Goal: Communication & Community: Answer question/provide support

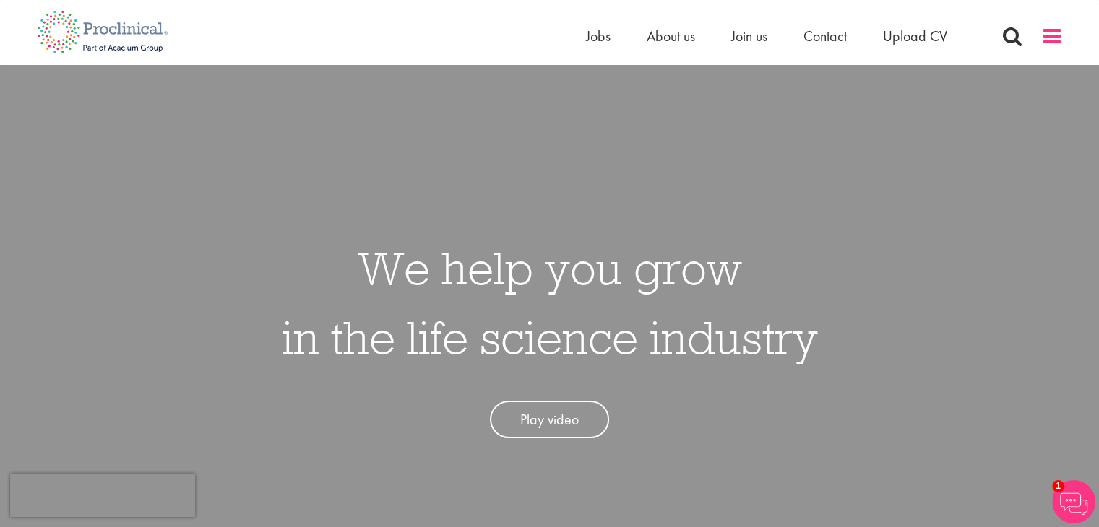
click at [1051, 42] on span at bounding box center [1052, 36] width 22 height 22
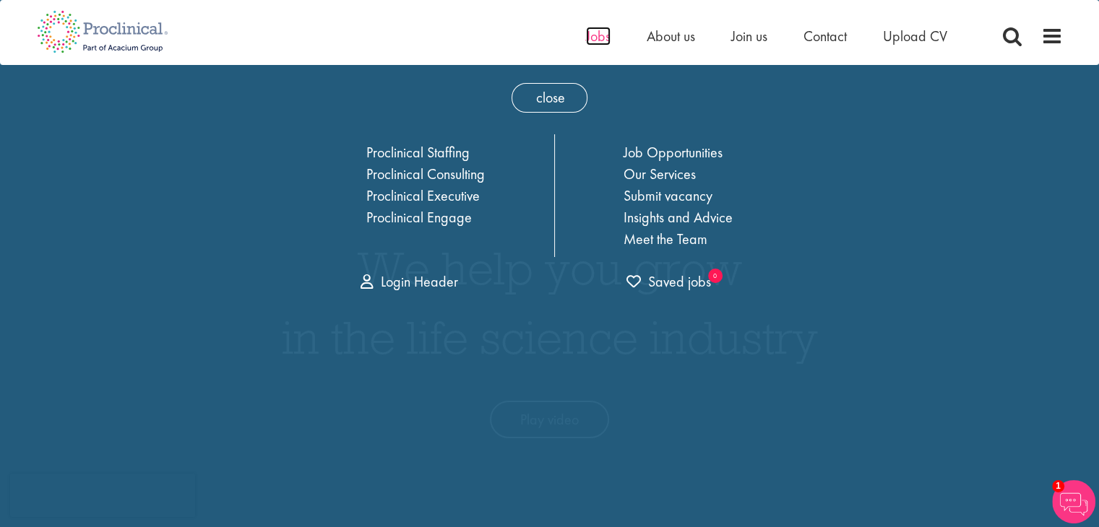
click at [603, 35] on span "Jobs" at bounding box center [598, 36] width 25 height 19
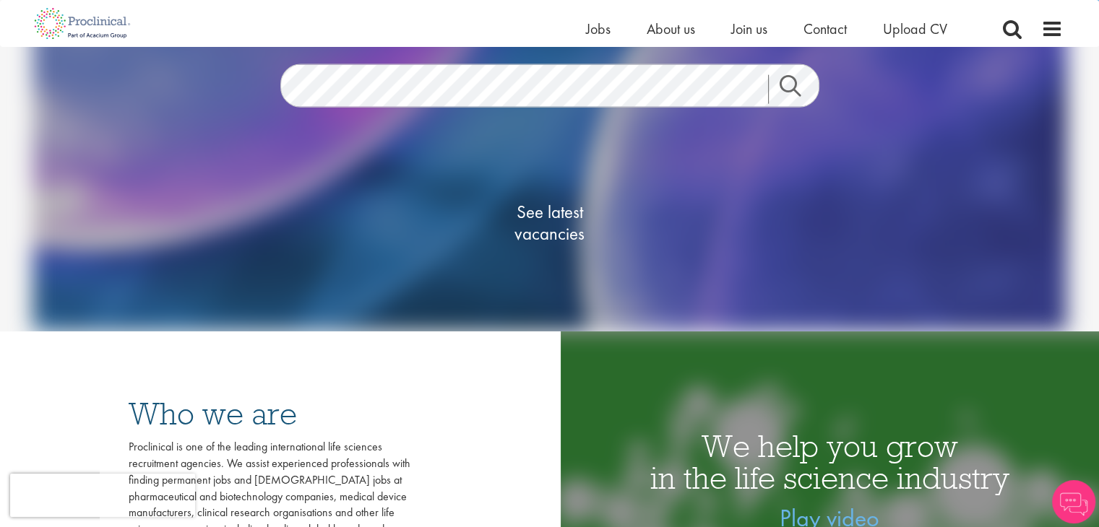
scroll to position [188, 0]
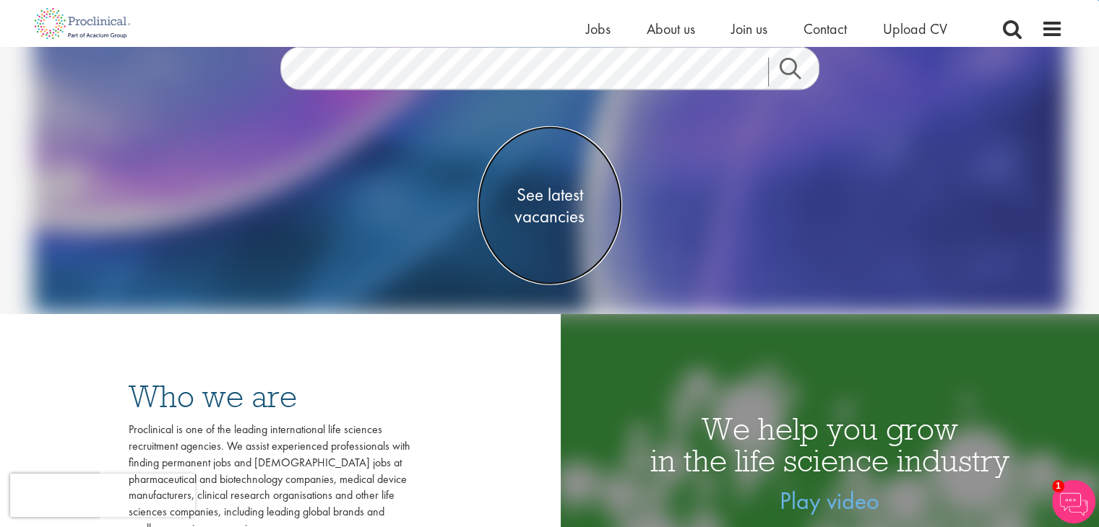
click at [561, 192] on span "See latest vacancies" at bounding box center [550, 205] width 145 height 43
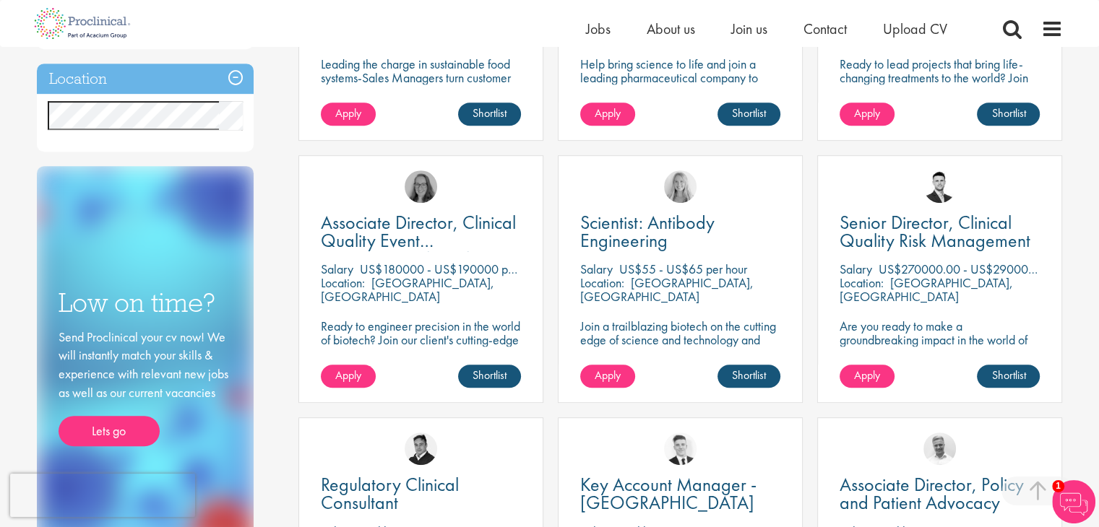
scroll to position [690, 0]
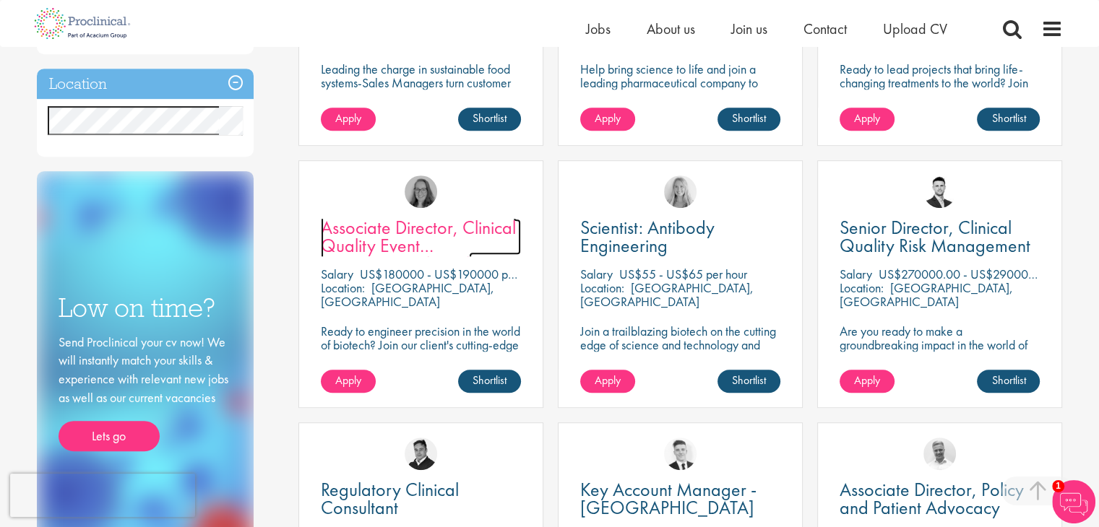
click at [401, 237] on span "Associate Director, Clinical Quality Event Management (GCP)" at bounding box center [418, 245] width 195 height 61
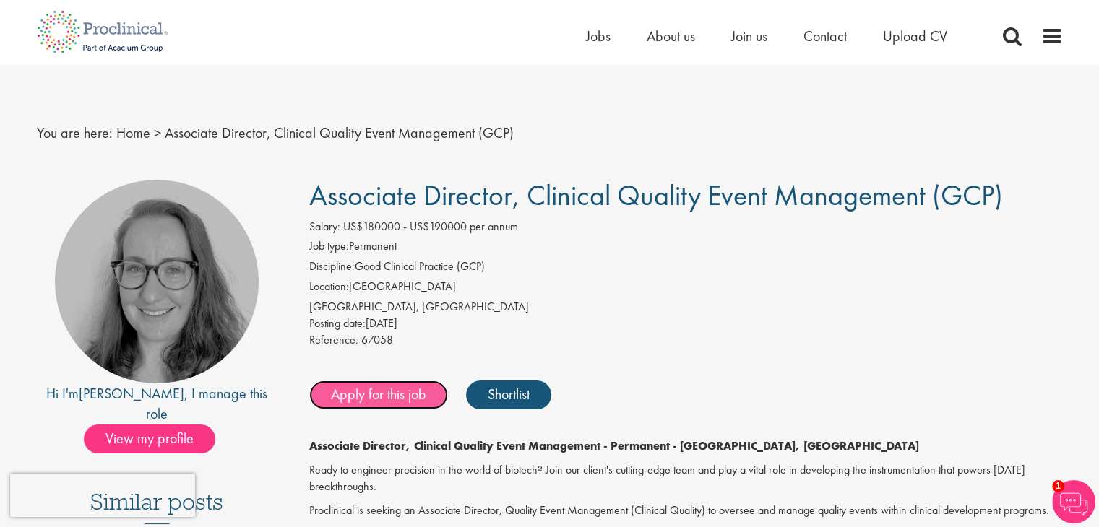
click at [386, 402] on link "Apply for this job" at bounding box center [378, 395] width 139 height 29
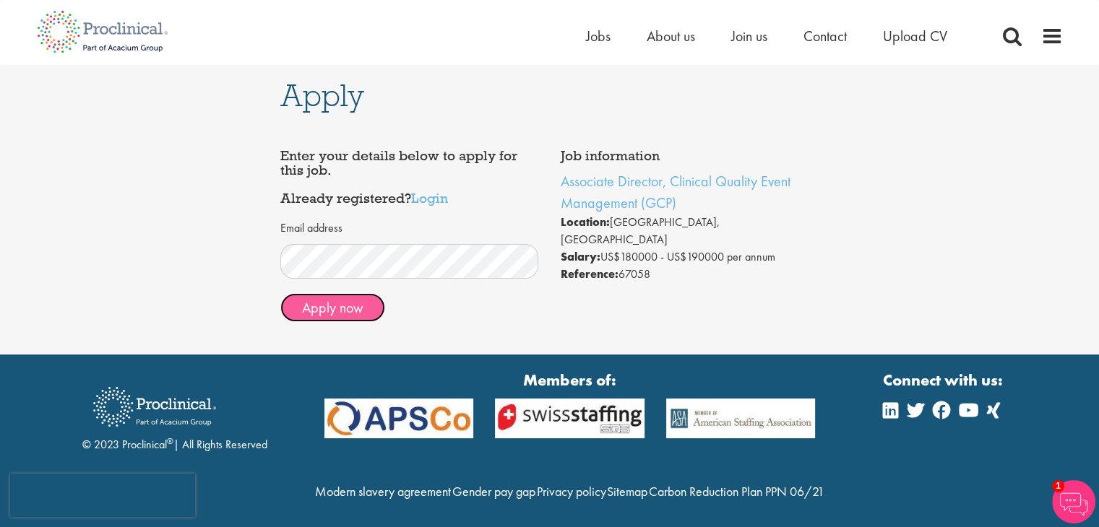
click at [338, 309] on button "Apply now" at bounding box center [332, 307] width 105 height 29
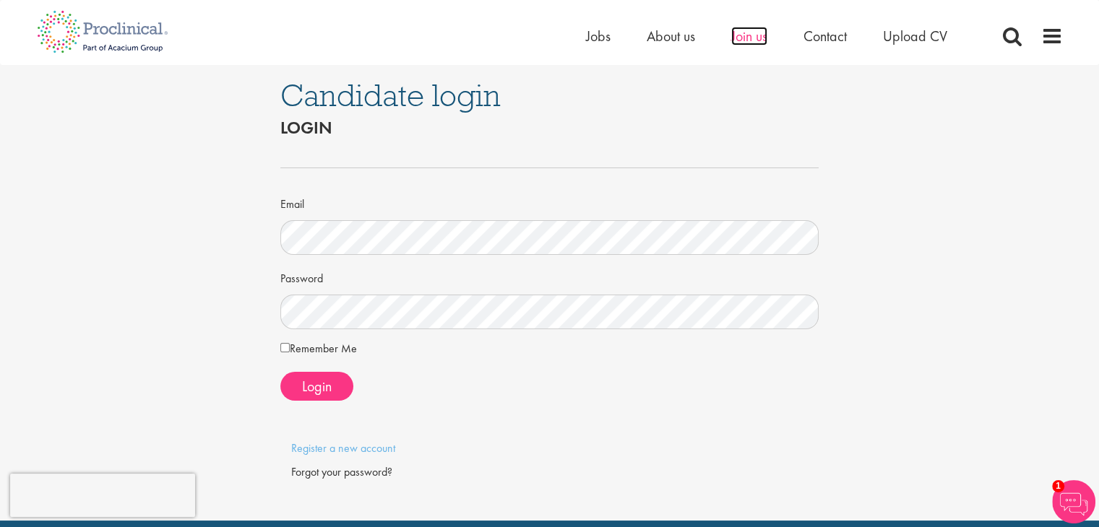
click at [746, 42] on span "Join us" at bounding box center [749, 36] width 36 height 19
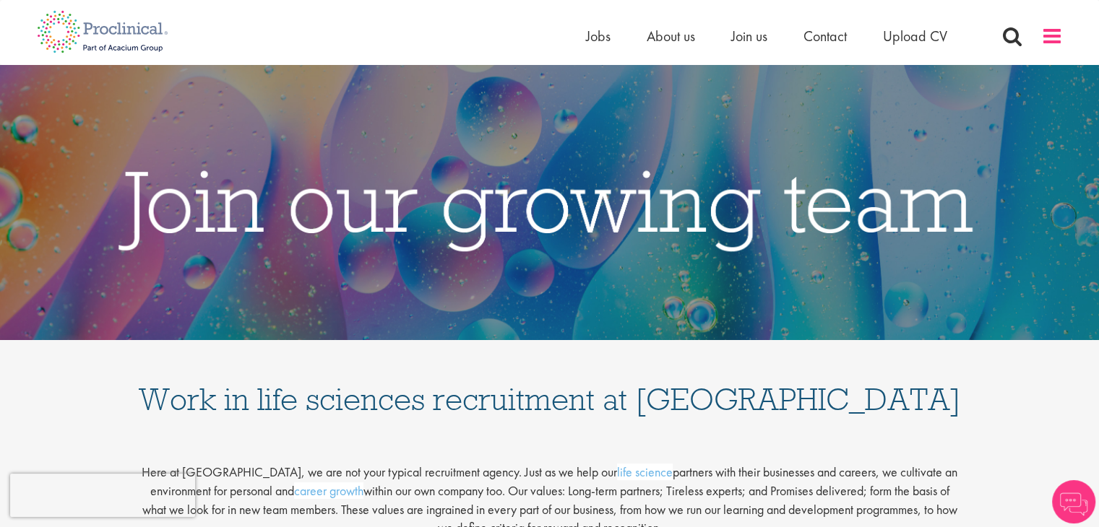
click at [1055, 40] on span at bounding box center [1052, 36] width 22 height 22
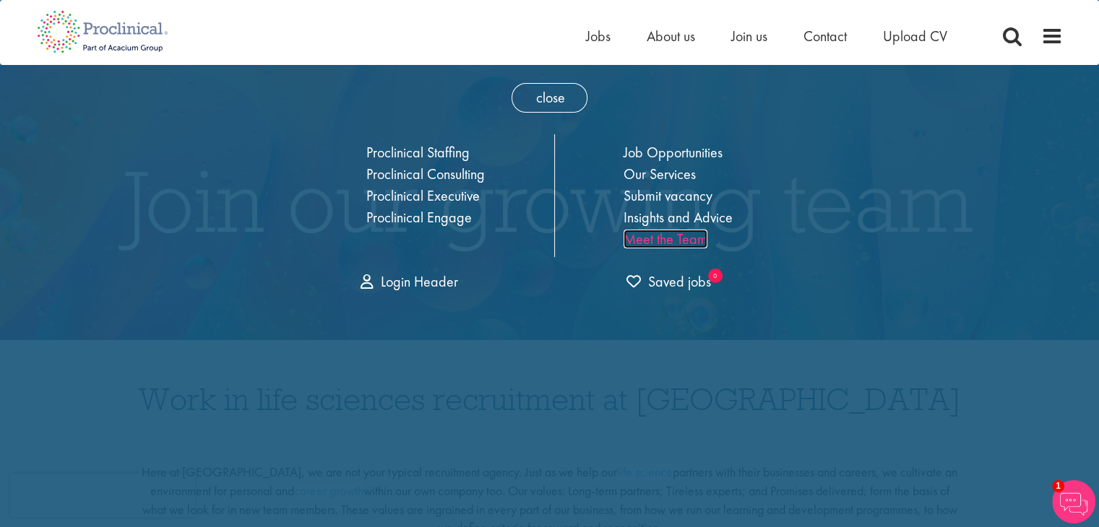
click at [668, 238] on link "Meet the Team" at bounding box center [666, 239] width 84 height 19
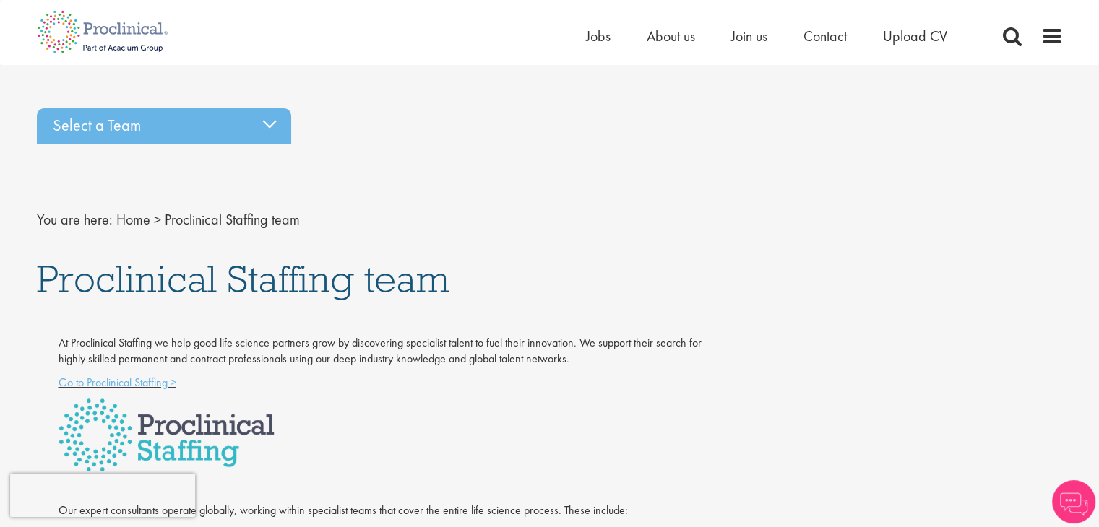
click at [644, 224] on nav "You are here: Home > Proclinical Staffing team" at bounding box center [550, 219] width 1026 height 35
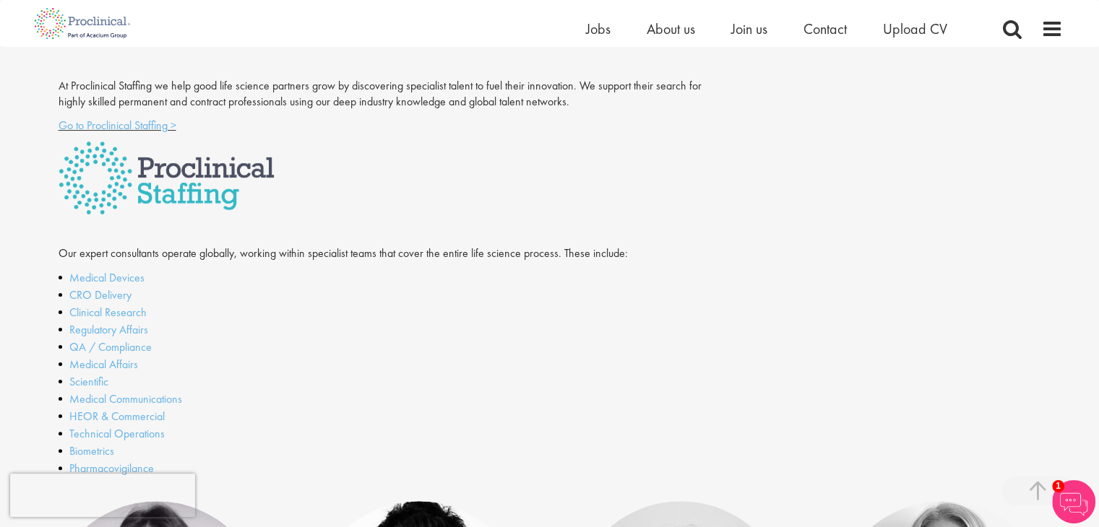
scroll to position [260, 0]
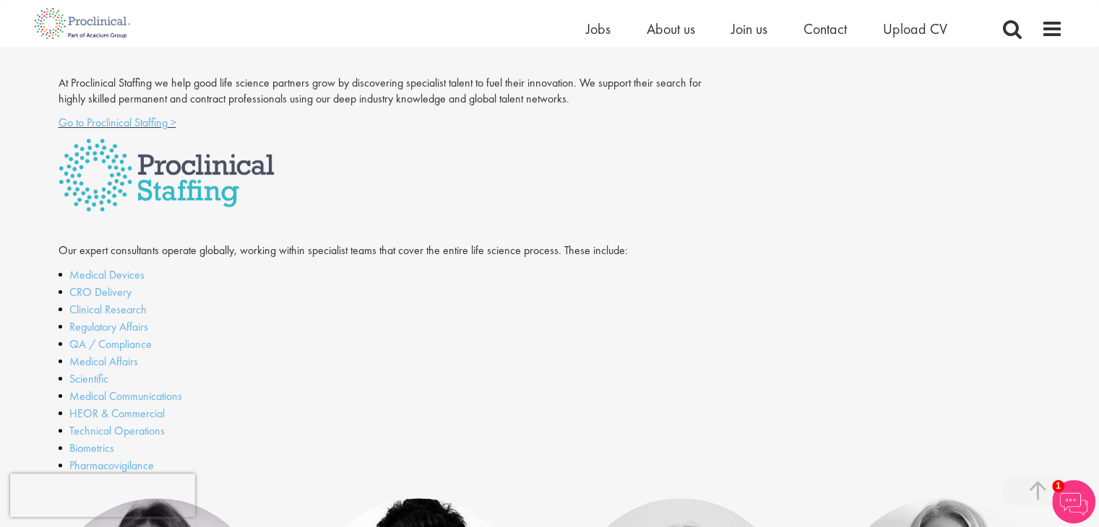
click at [334, 298] on li "CRO Delivery" at bounding box center [383, 292] width 648 height 17
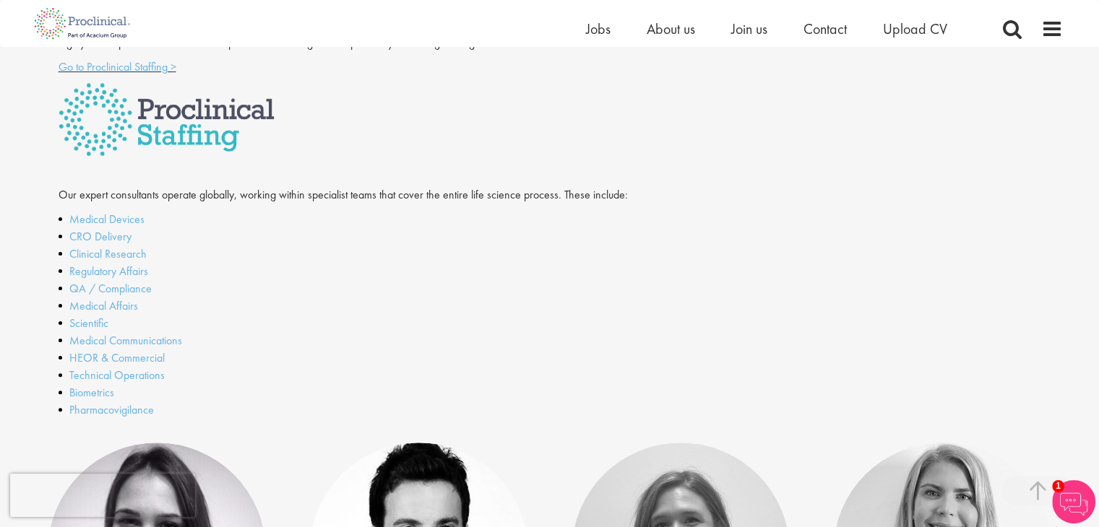
scroll to position [318, 0]
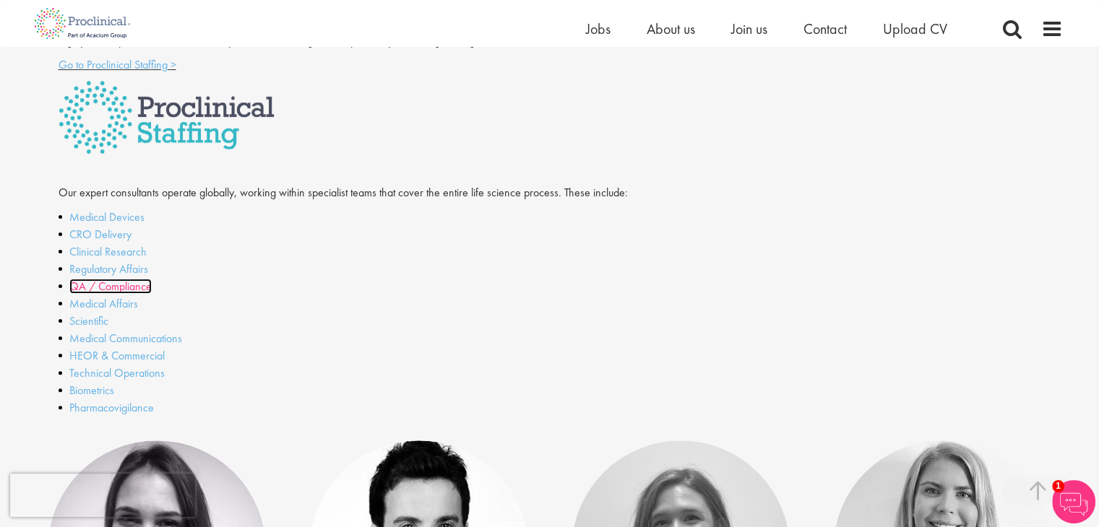
click at [129, 287] on link "QA / Compliance" at bounding box center [110, 286] width 82 height 15
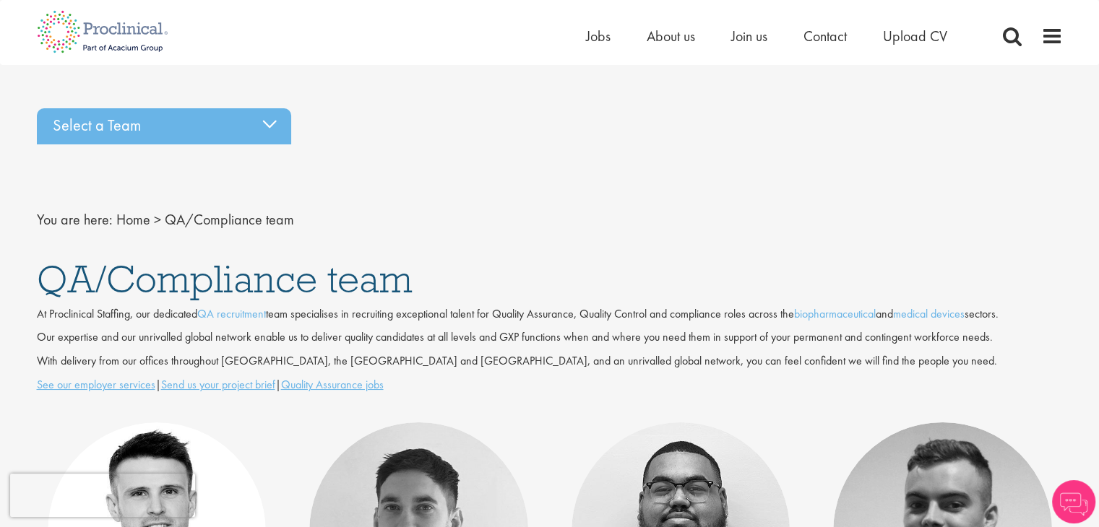
click at [615, 226] on nav "You are here: Home > QA/Compliance team" at bounding box center [550, 219] width 1026 height 35
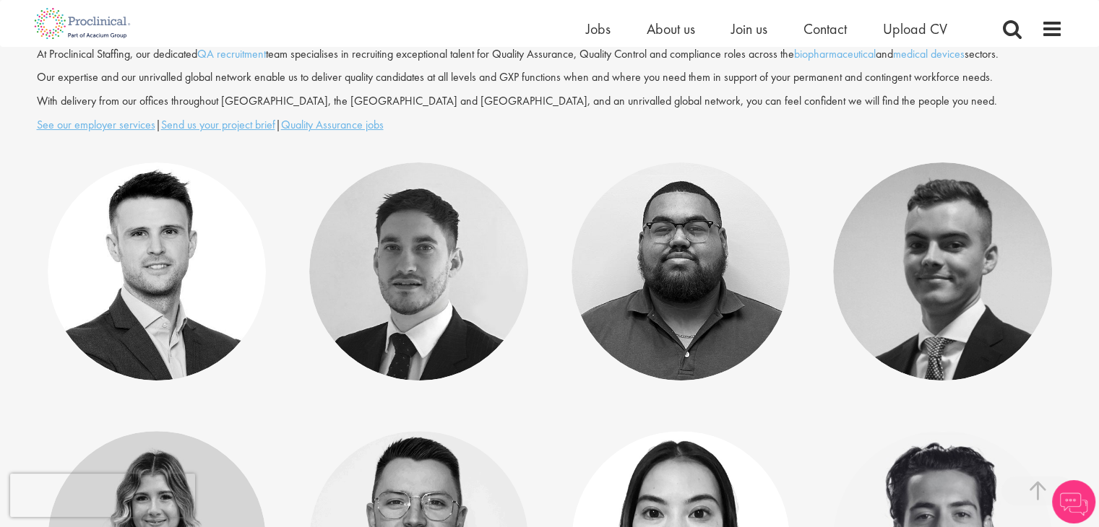
scroll to position [289, 0]
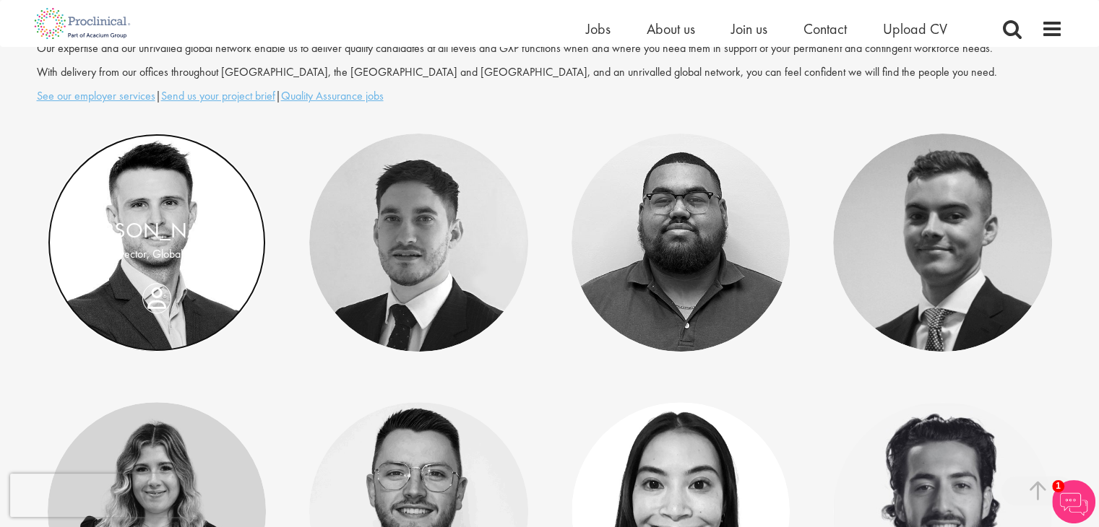
click at [169, 205] on link at bounding box center [157, 243] width 219 height 219
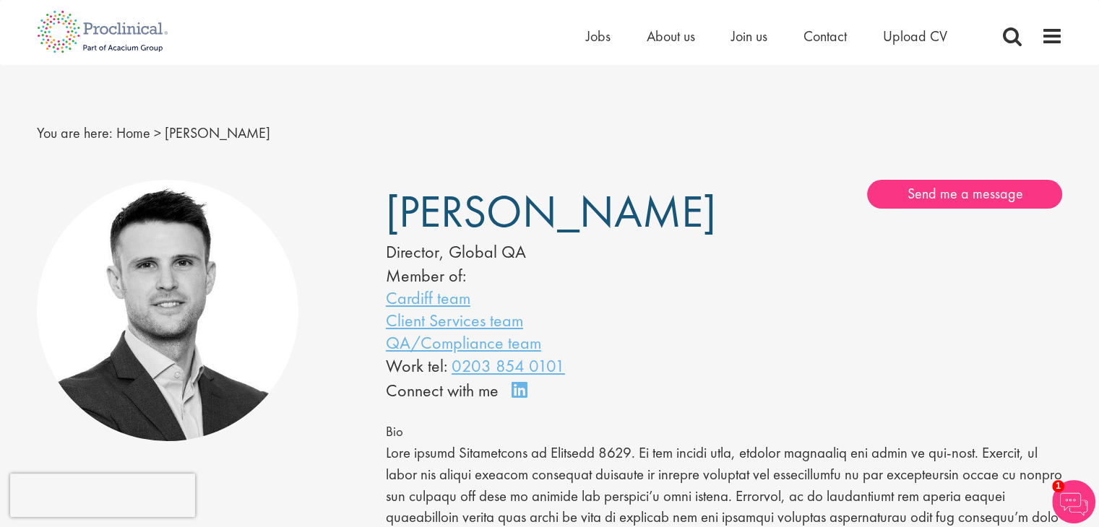
click at [660, 302] on li "Cardiff team" at bounding box center [533, 298] width 295 height 22
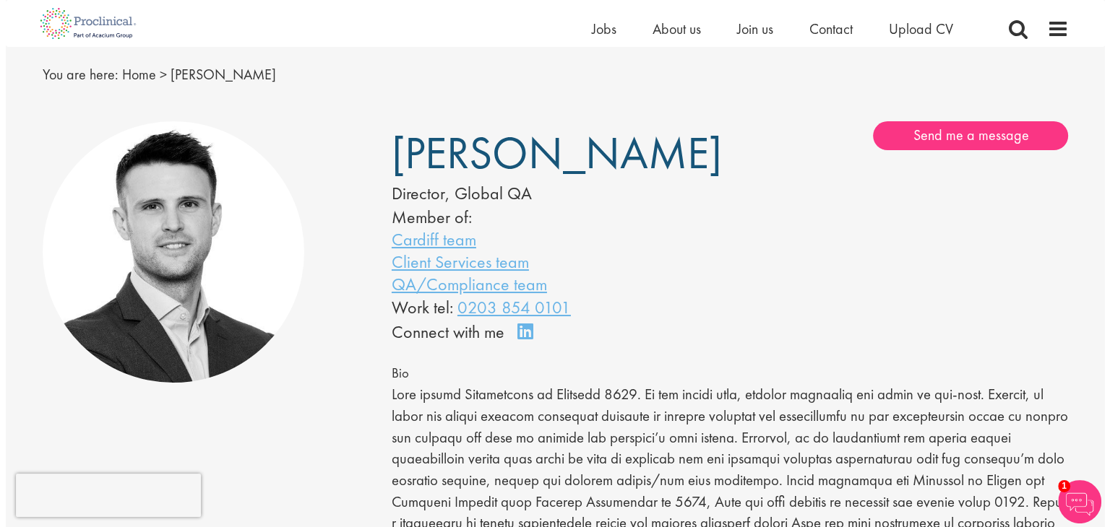
scroll to position [29, 0]
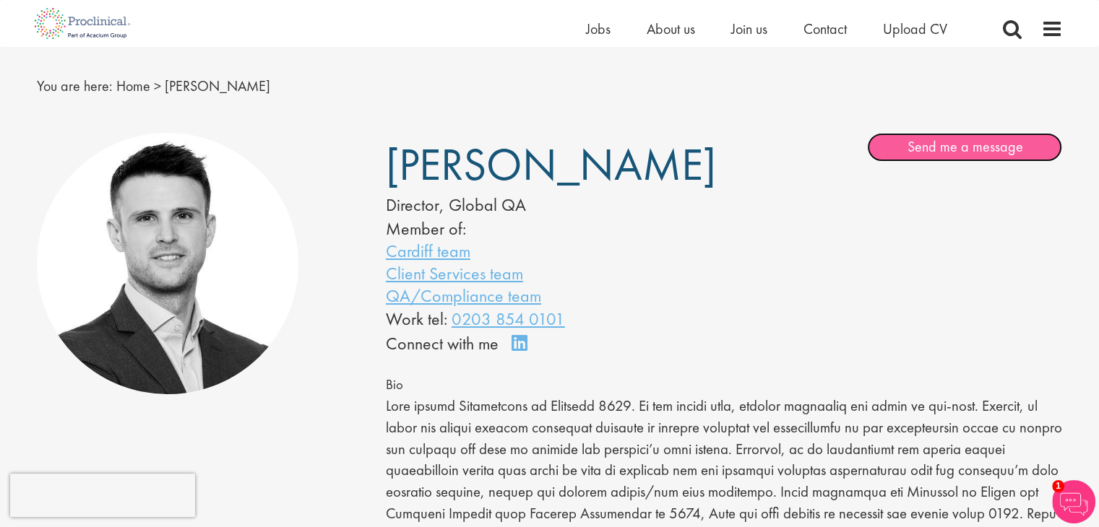
click at [960, 150] on link "Send me a message" at bounding box center [964, 147] width 195 height 29
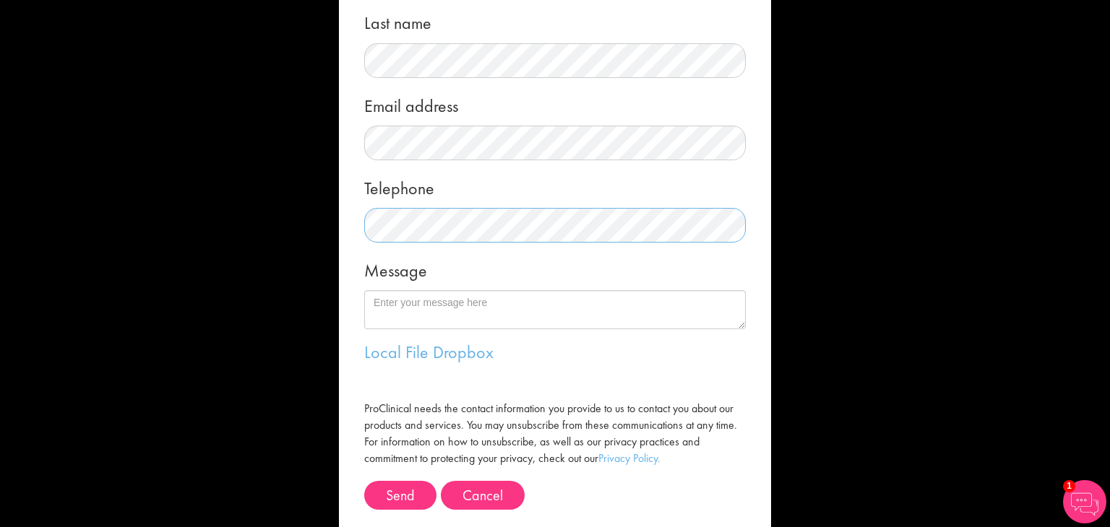
scroll to position [209, 0]
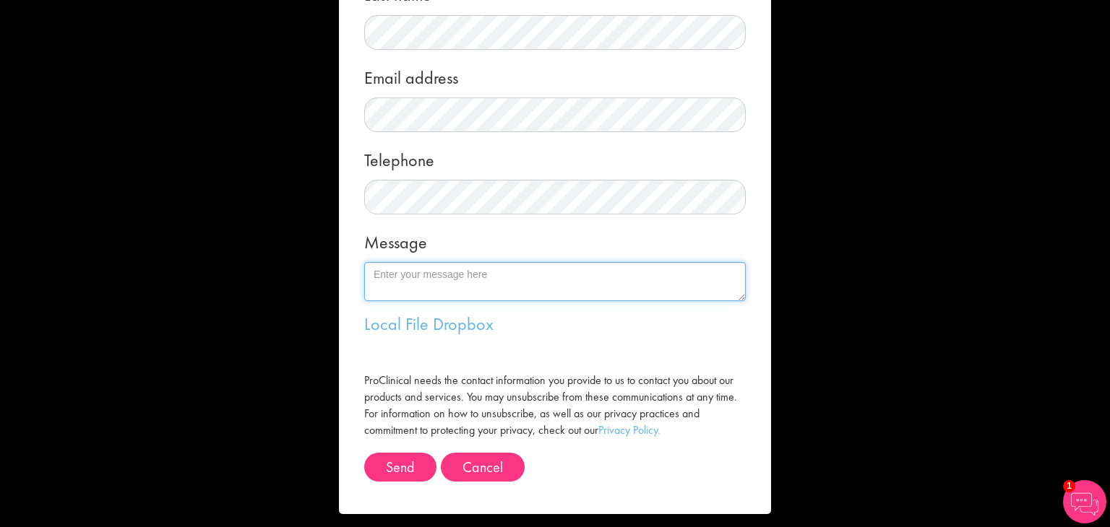
click at [503, 284] on textarea "Message" at bounding box center [554, 281] width 381 height 39
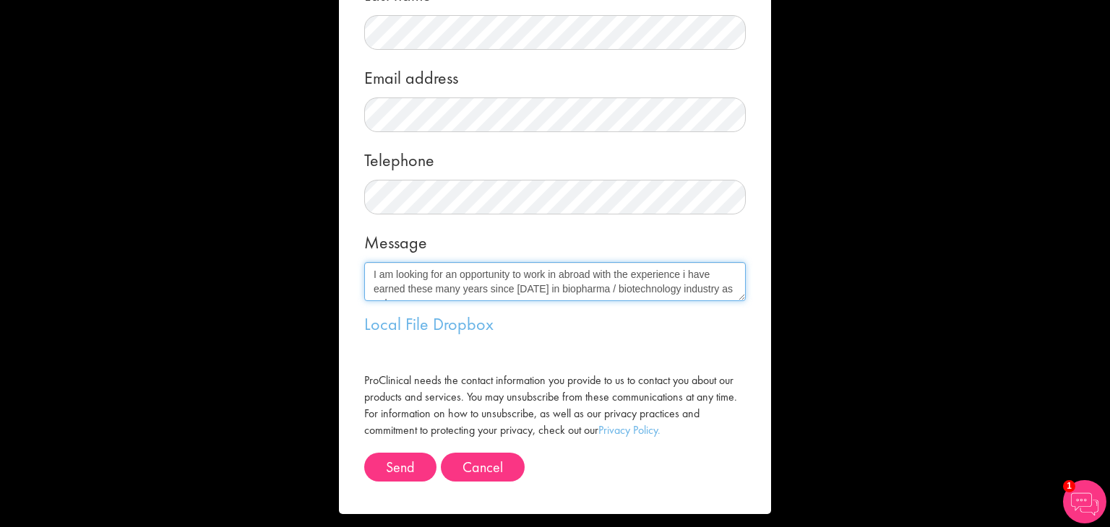
scroll to position [9, 0]
type textarea "I am looking for an opportunity to work in abroad with the experience i have ea…"
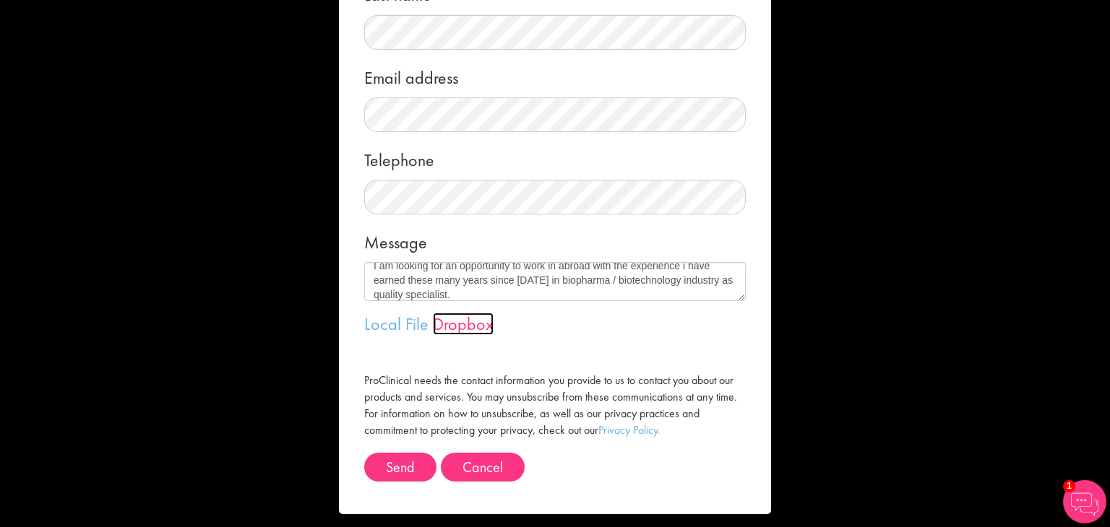
click at [436, 323] on link "Dropbox" at bounding box center [463, 324] width 61 height 22
click at [469, 324] on link "Dropbox" at bounding box center [463, 324] width 61 height 22
click at [379, 329] on link "Local File" at bounding box center [396, 324] width 64 height 22
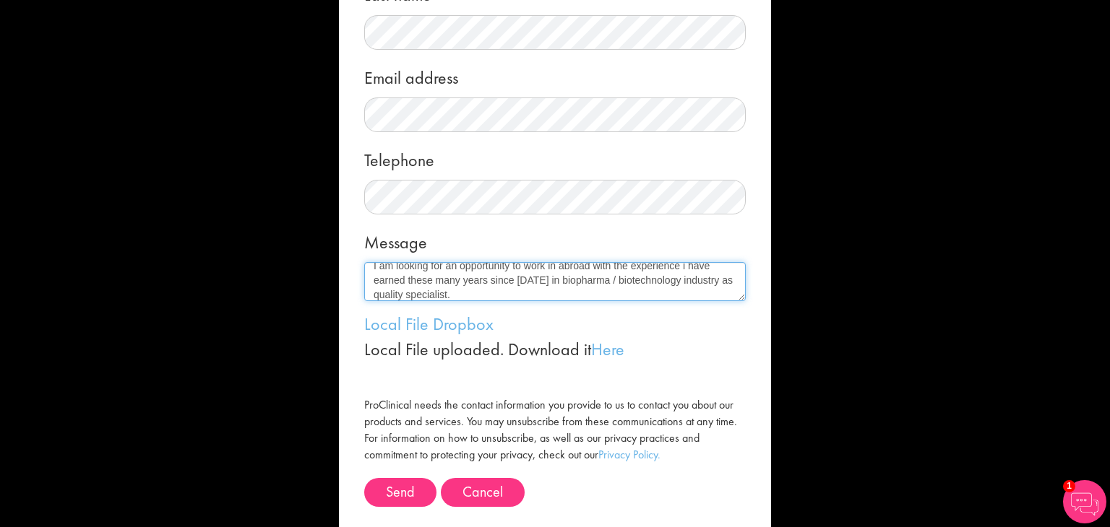
click at [447, 295] on textarea "I am looking for an opportunity to work in abroad with the experience i have ea…" at bounding box center [554, 281] width 381 height 39
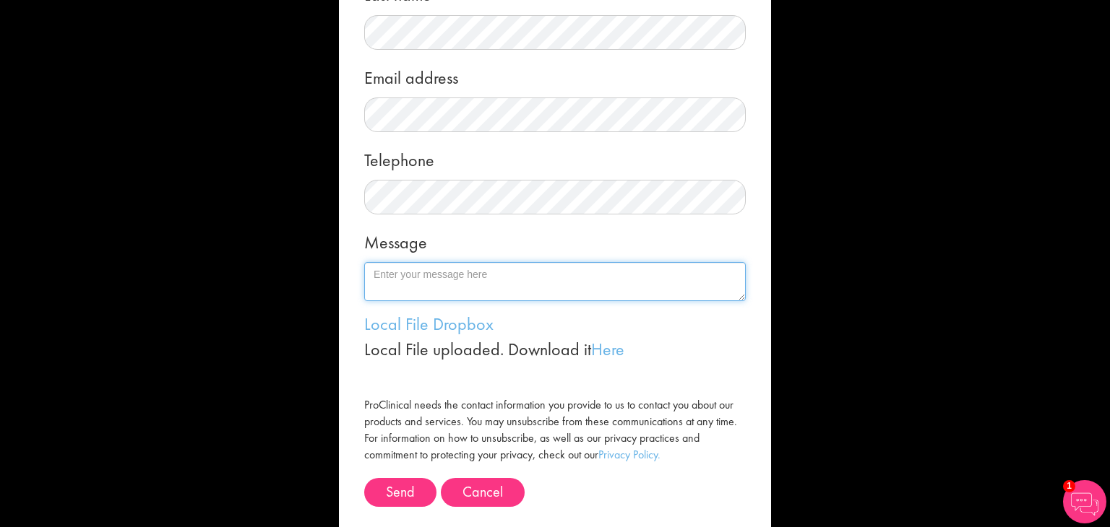
scroll to position [0, 0]
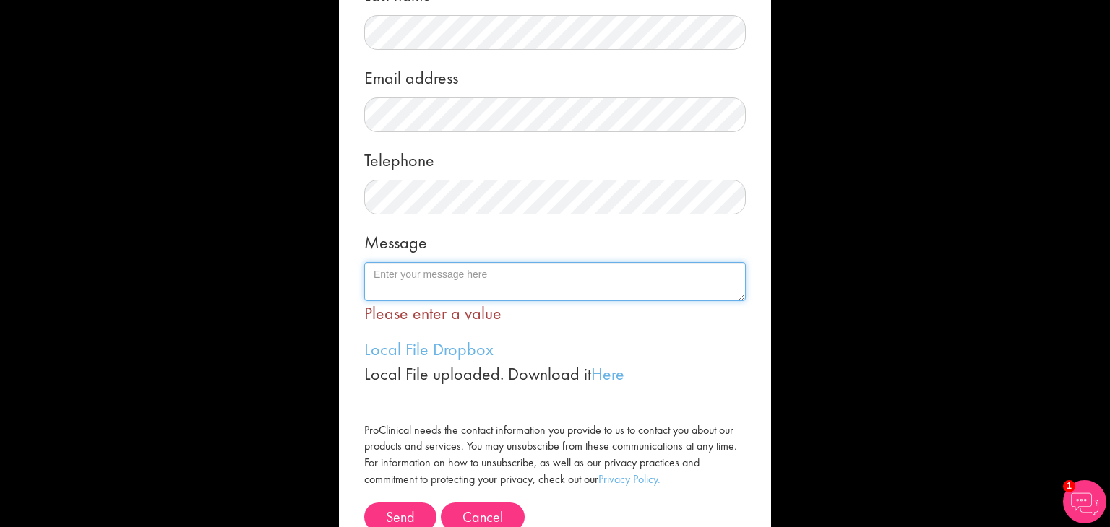
paste textarea "I am writing to express my interest in the Quality Specialist / Quality Control…"
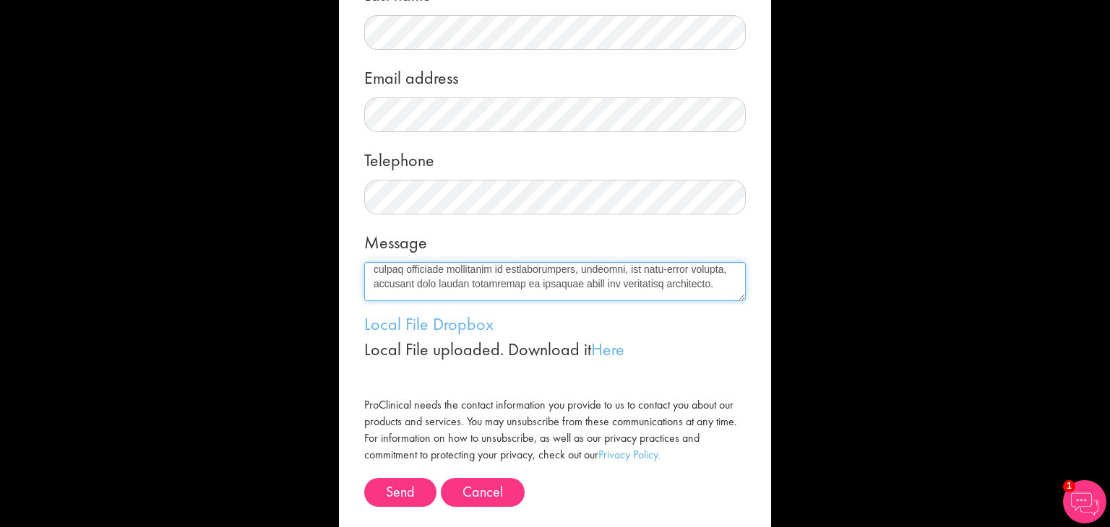
scroll to position [5, 0]
click at [597, 282] on textarea "Message" at bounding box center [554, 281] width 381 height 39
click at [673, 267] on textarea "Message" at bounding box center [554, 281] width 381 height 39
click at [659, 279] on textarea "Message" at bounding box center [554, 281] width 381 height 39
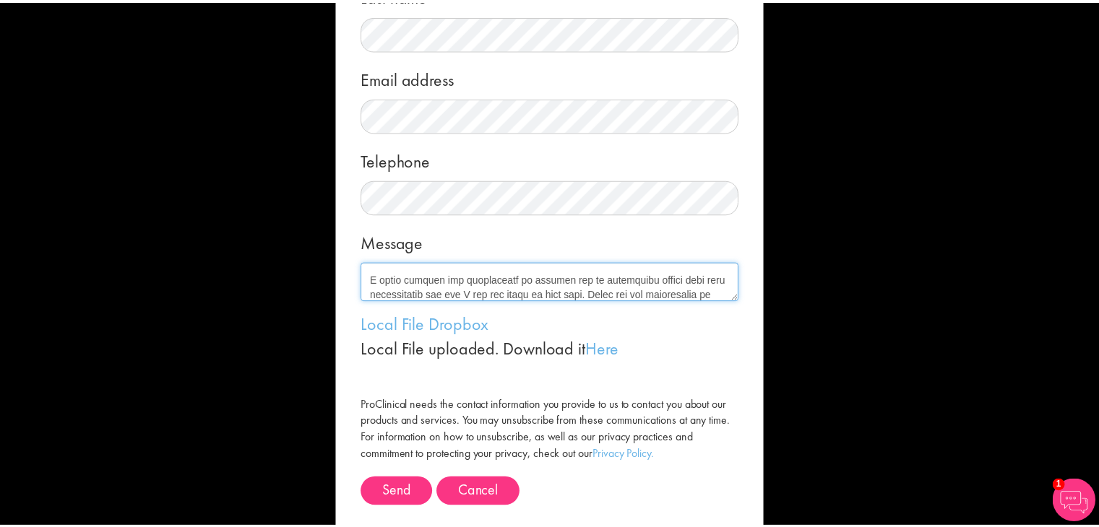
scroll to position [384, 0]
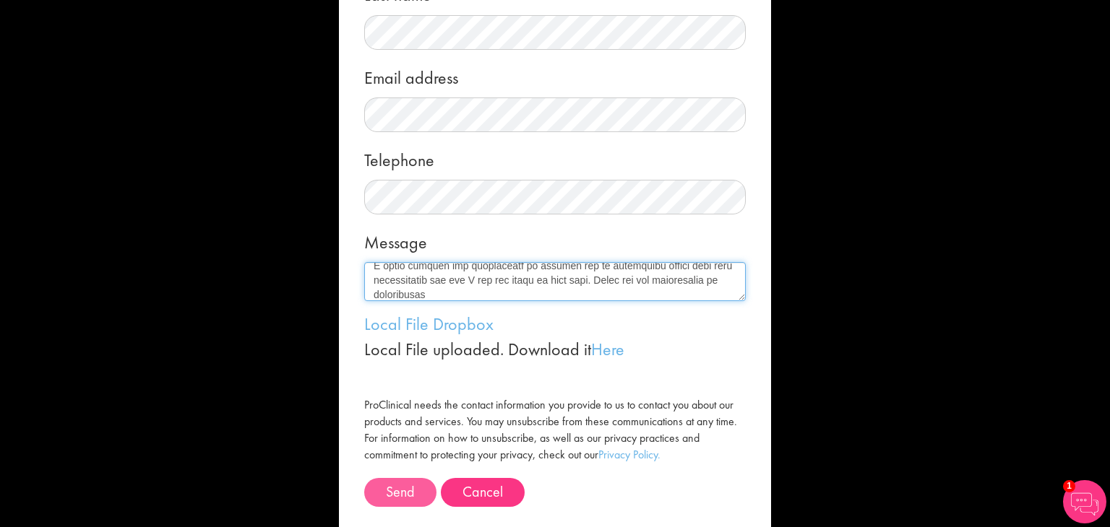
type textarea "I am writing to express my interest in the Quality Specialist / Quality Manager…"
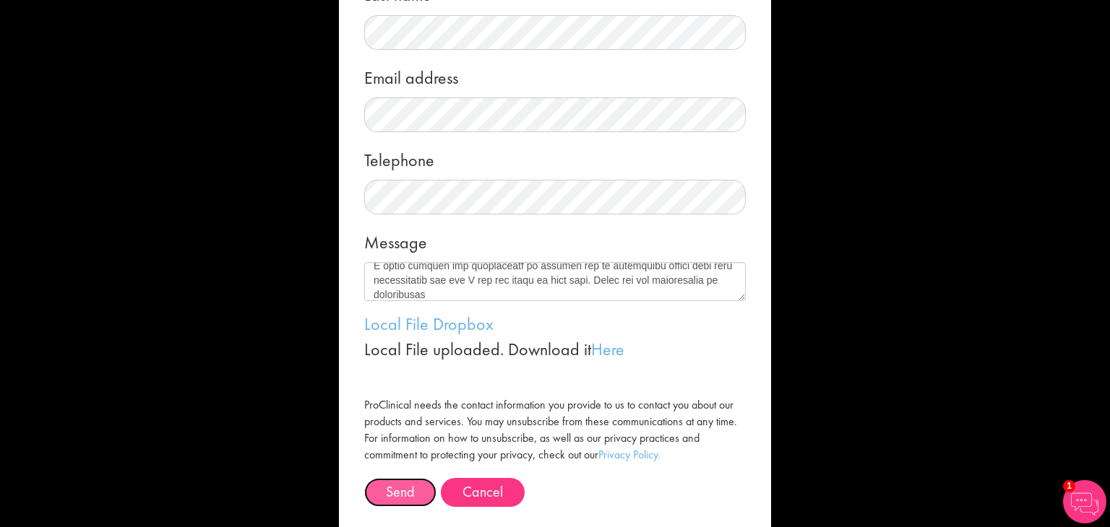
click at [392, 493] on button "Send" at bounding box center [400, 492] width 72 height 29
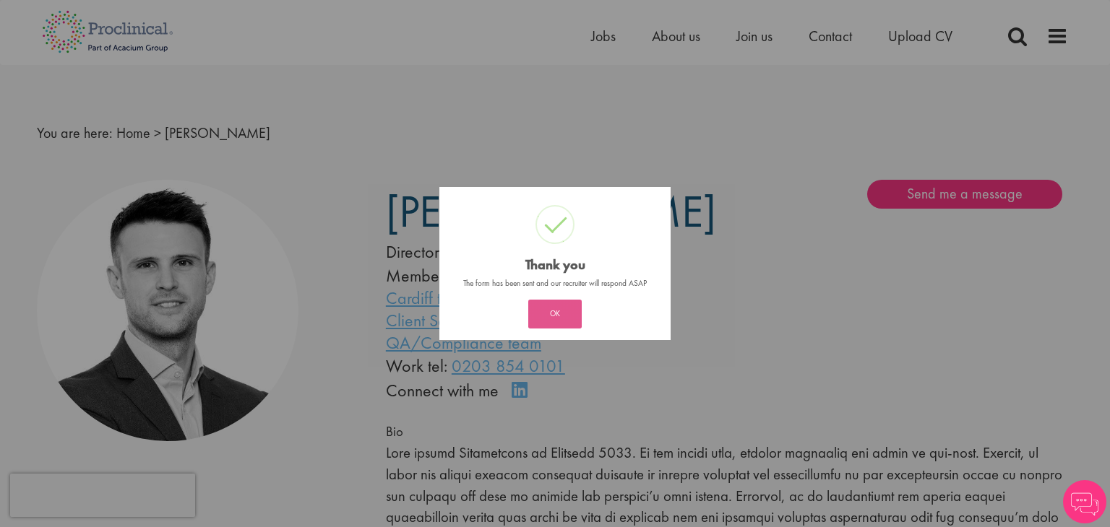
click at [561, 315] on button "OK" at bounding box center [554, 314] width 53 height 29
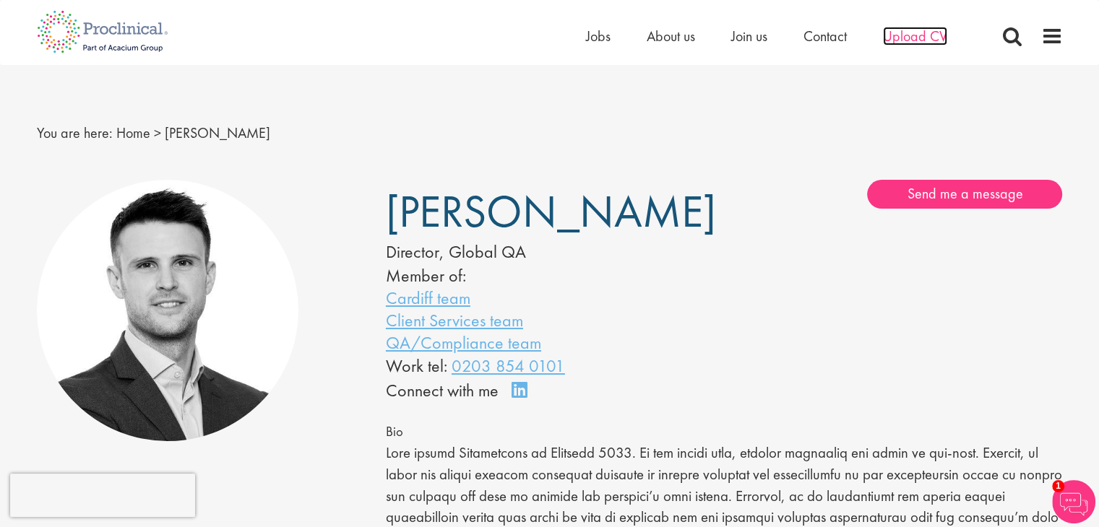
click at [929, 35] on span "Upload CV" at bounding box center [915, 36] width 64 height 19
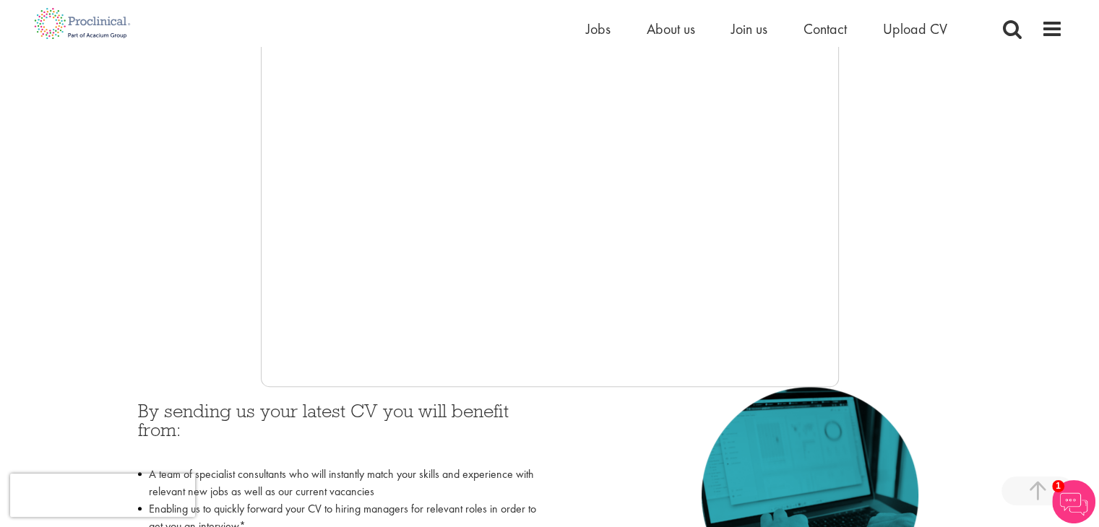
scroll to position [364, 0]
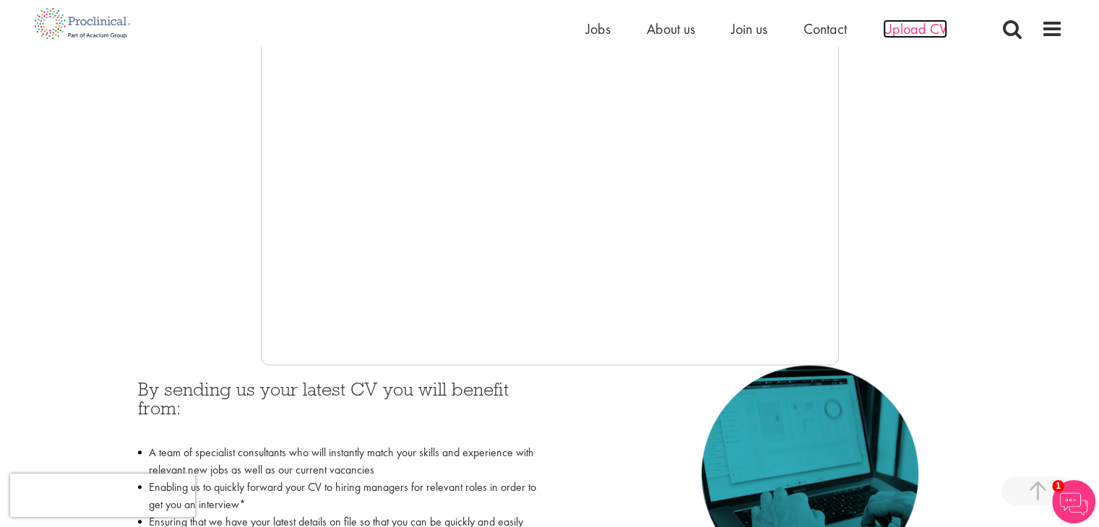
click at [928, 27] on span "Upload CV" at bounding box center [915, 29] width 64 height 19
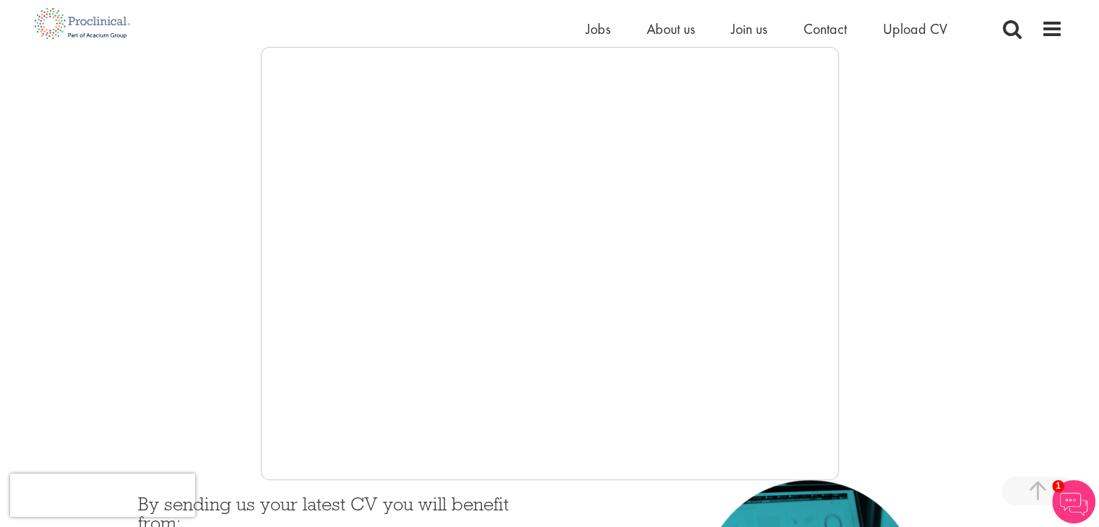
scroll to position [240, 0]
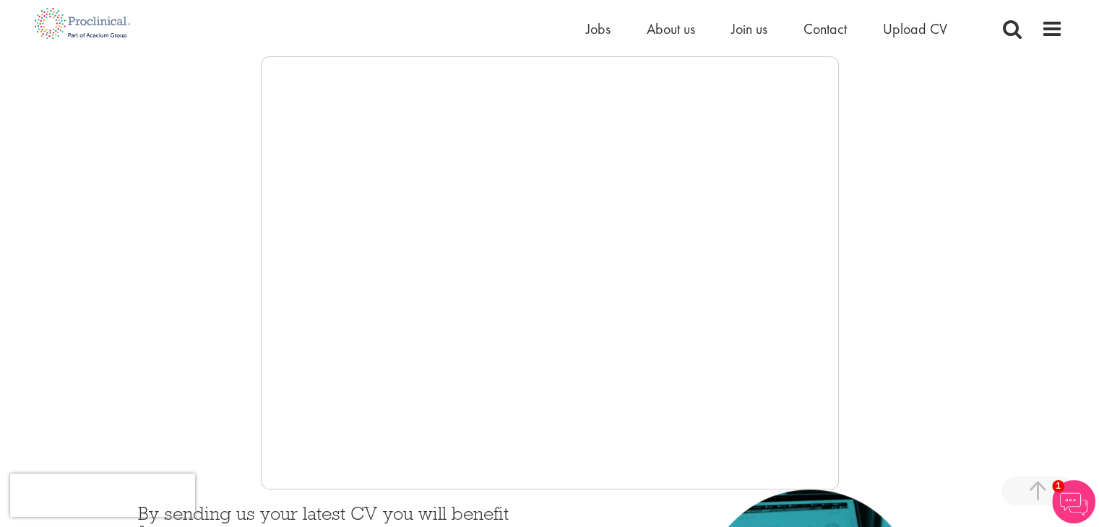
drag, startPoint x: 838, startPoint y: 238, endPoint x: 839, endPoint y: 327, distance: 88.9
click at [839, 327] on div at bounding box center [550, 273] width 1026 height 434
